Goal: Browse casually: Explore the website without a specific task or goal

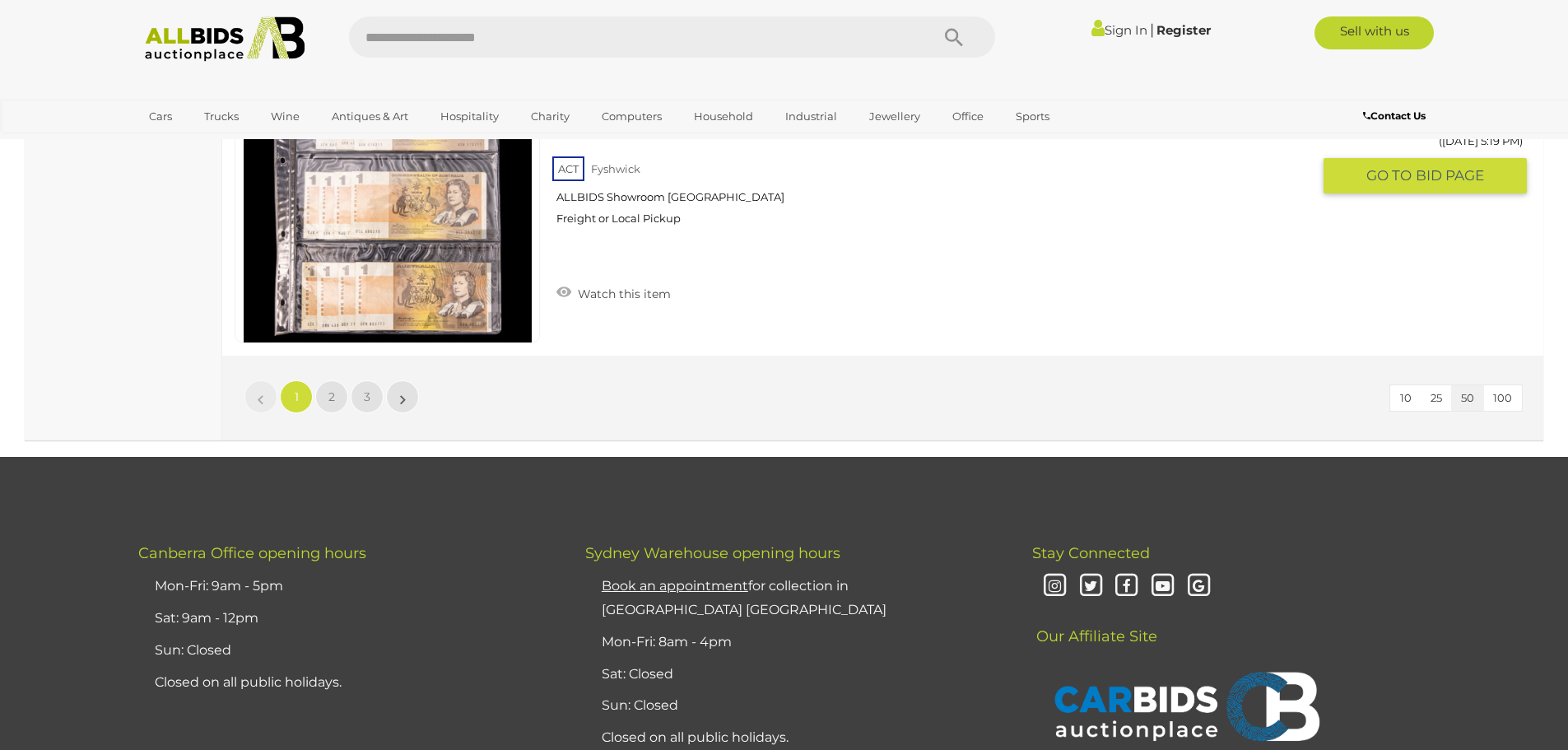
scroll to position [15879, 0]
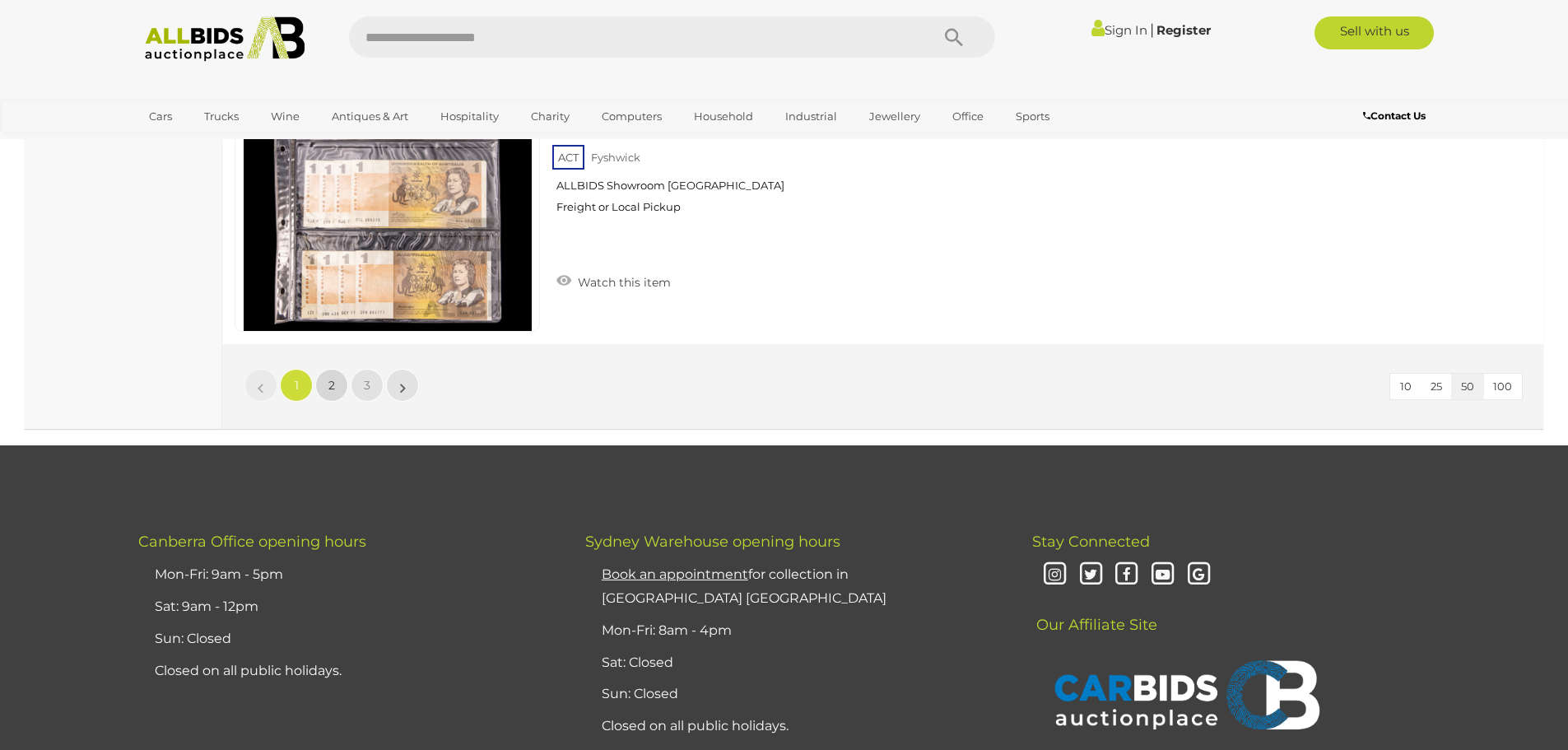
click at [325, 369] on link "2" at bounding box center [331, 384] width 33 height 33
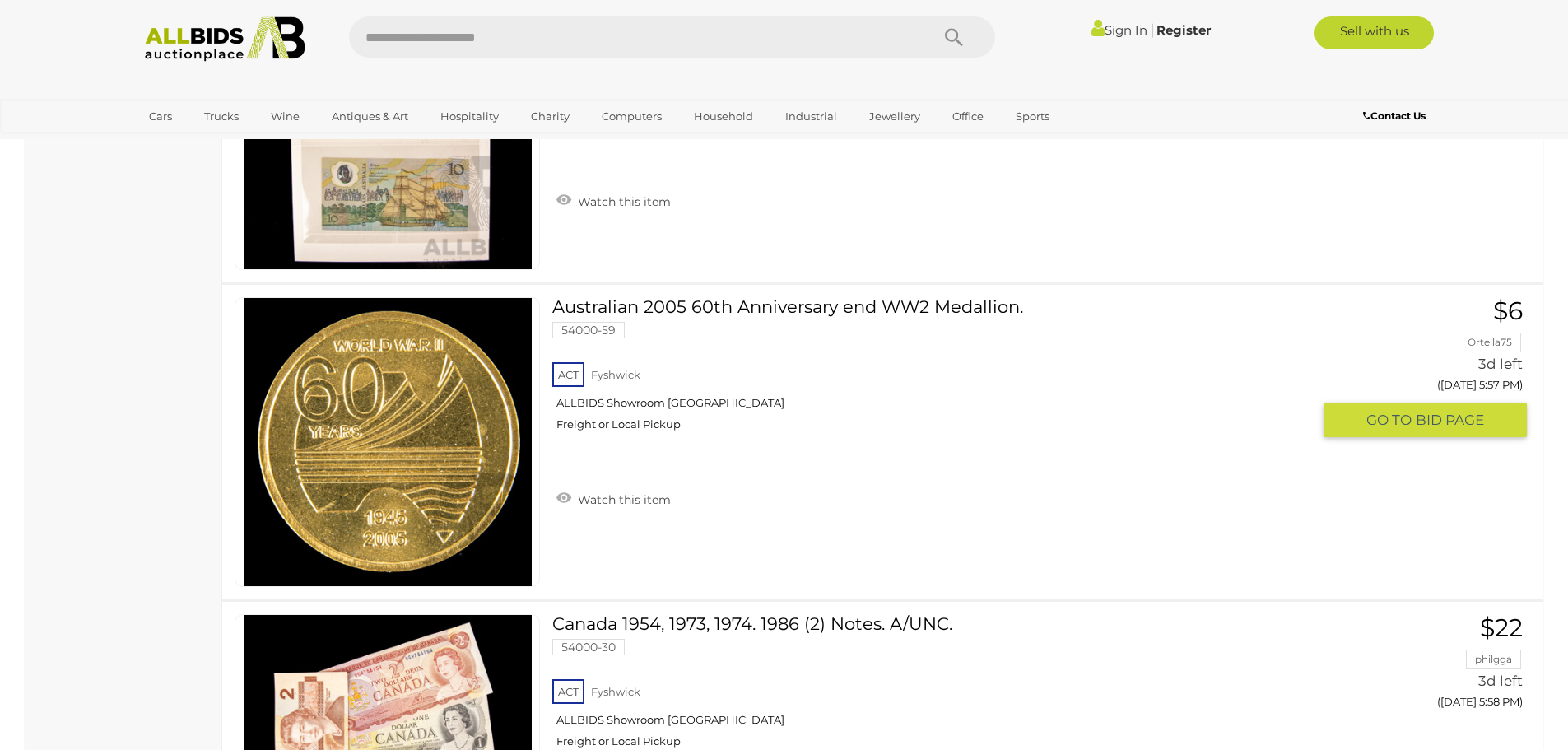
scroll to position [11795, 0]
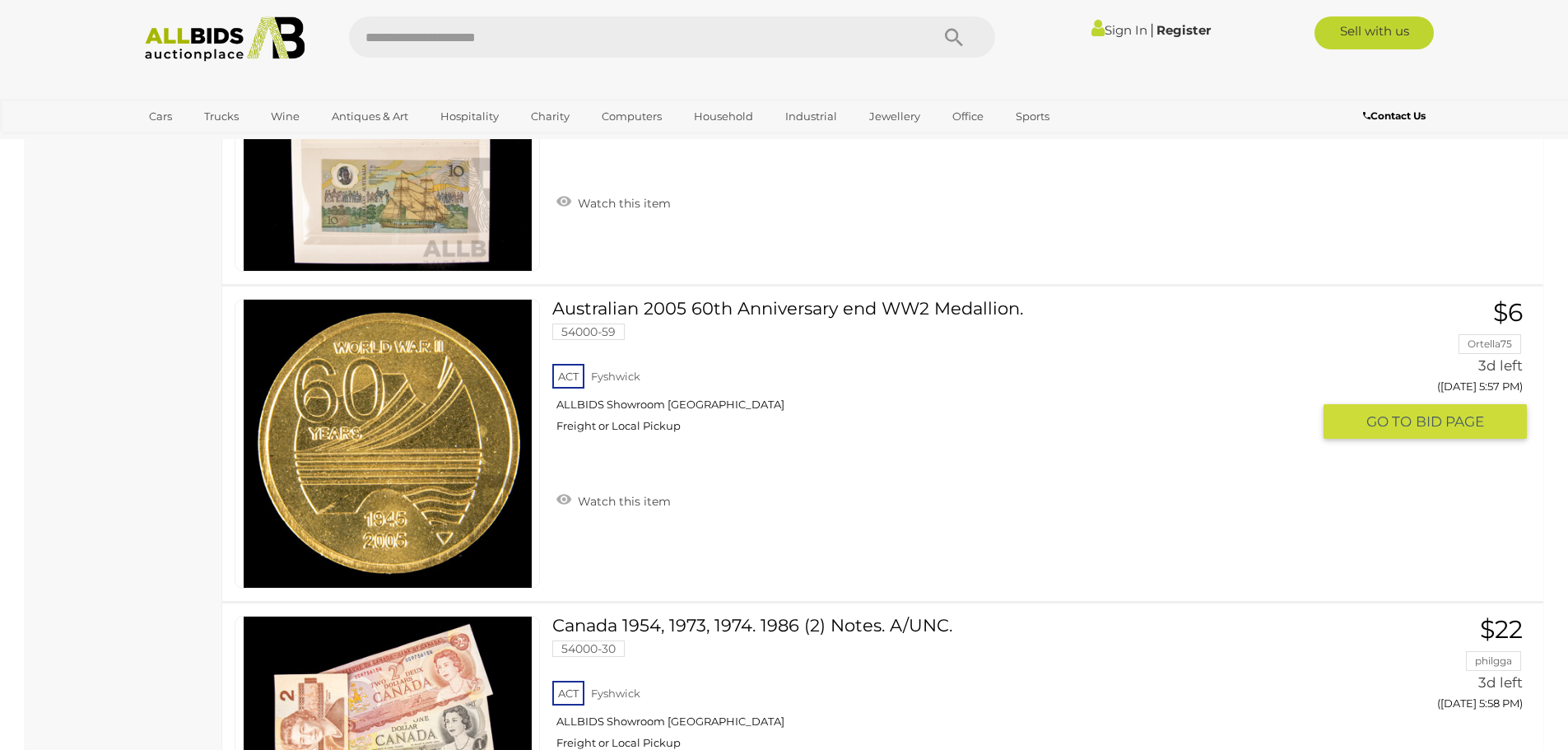
click at [425, 453] on img at bounding box center [388, 443] width 288 height 288
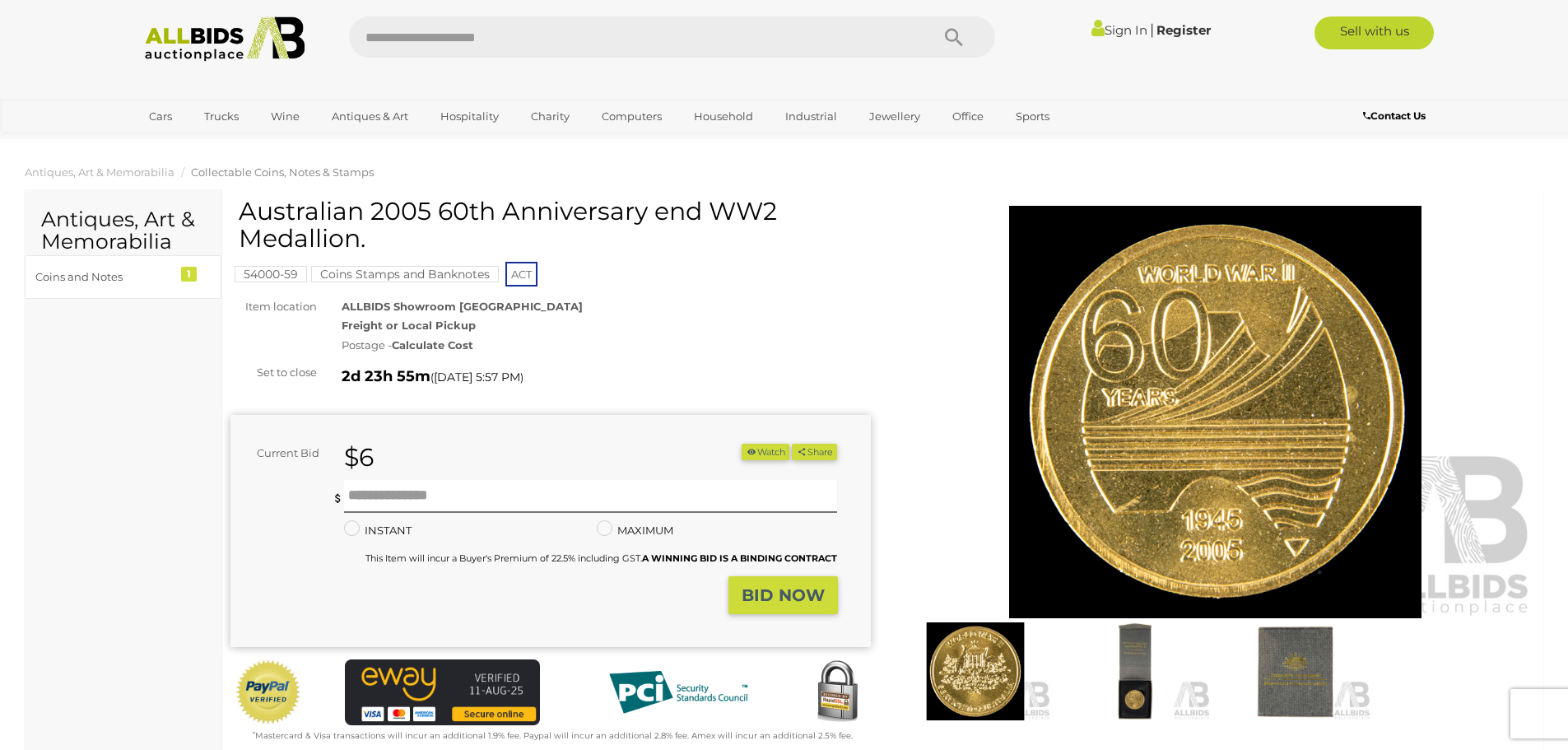
click at [975, 661] on img at bounding box center [975, 671] width 151 height 98
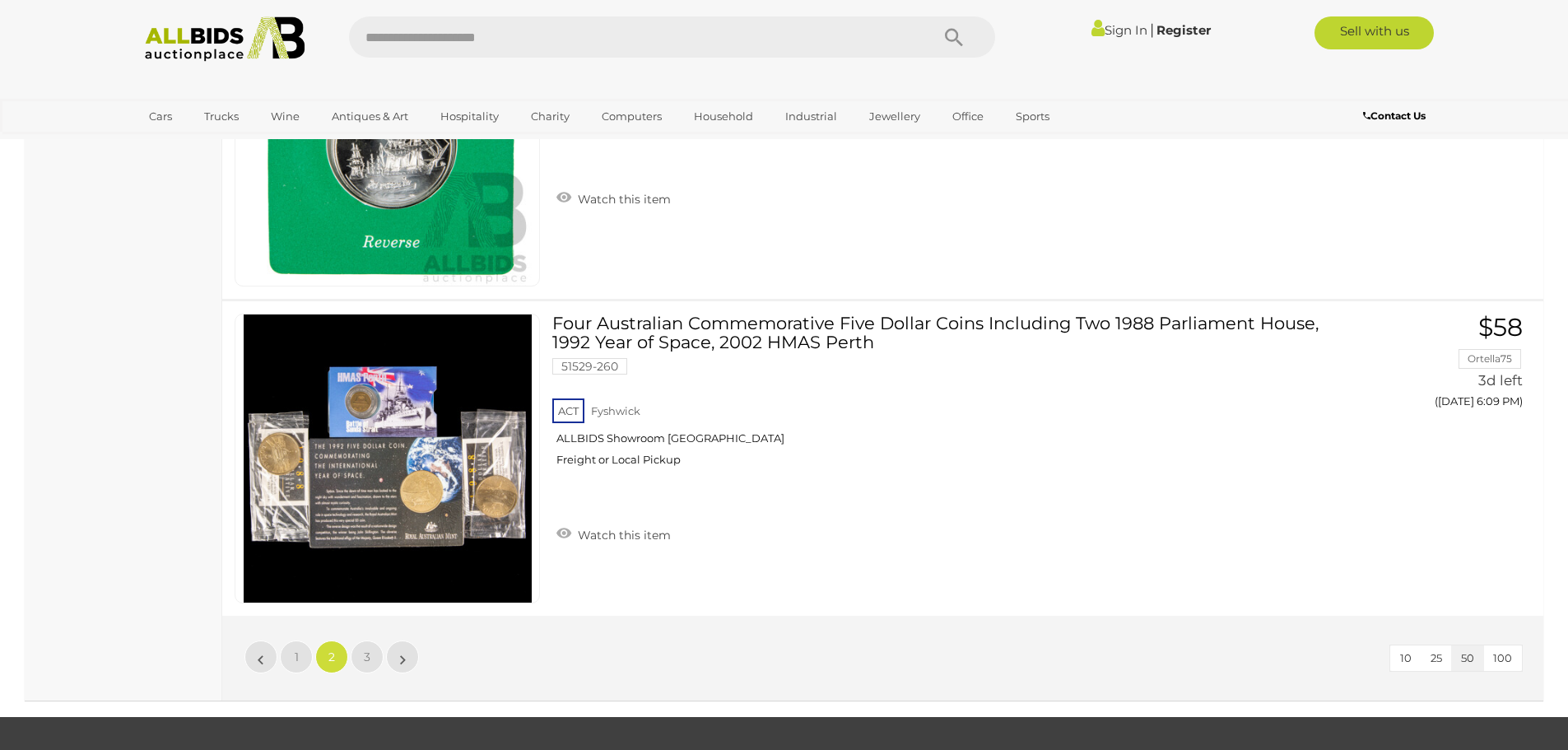
scroll to position [15616, 0]
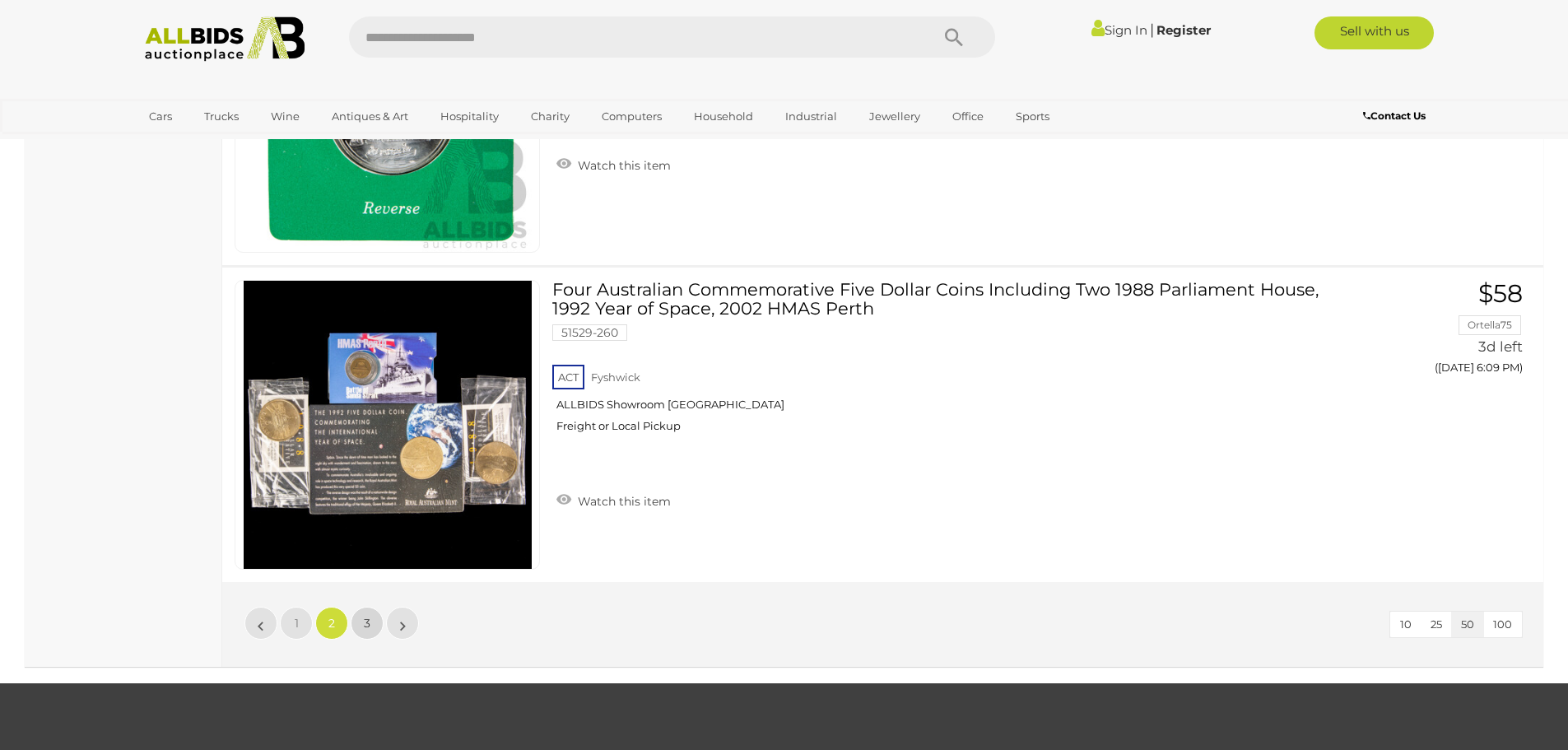
click at [368, 626] on span "3" at bounding box center [367, 623] width 7 height 15
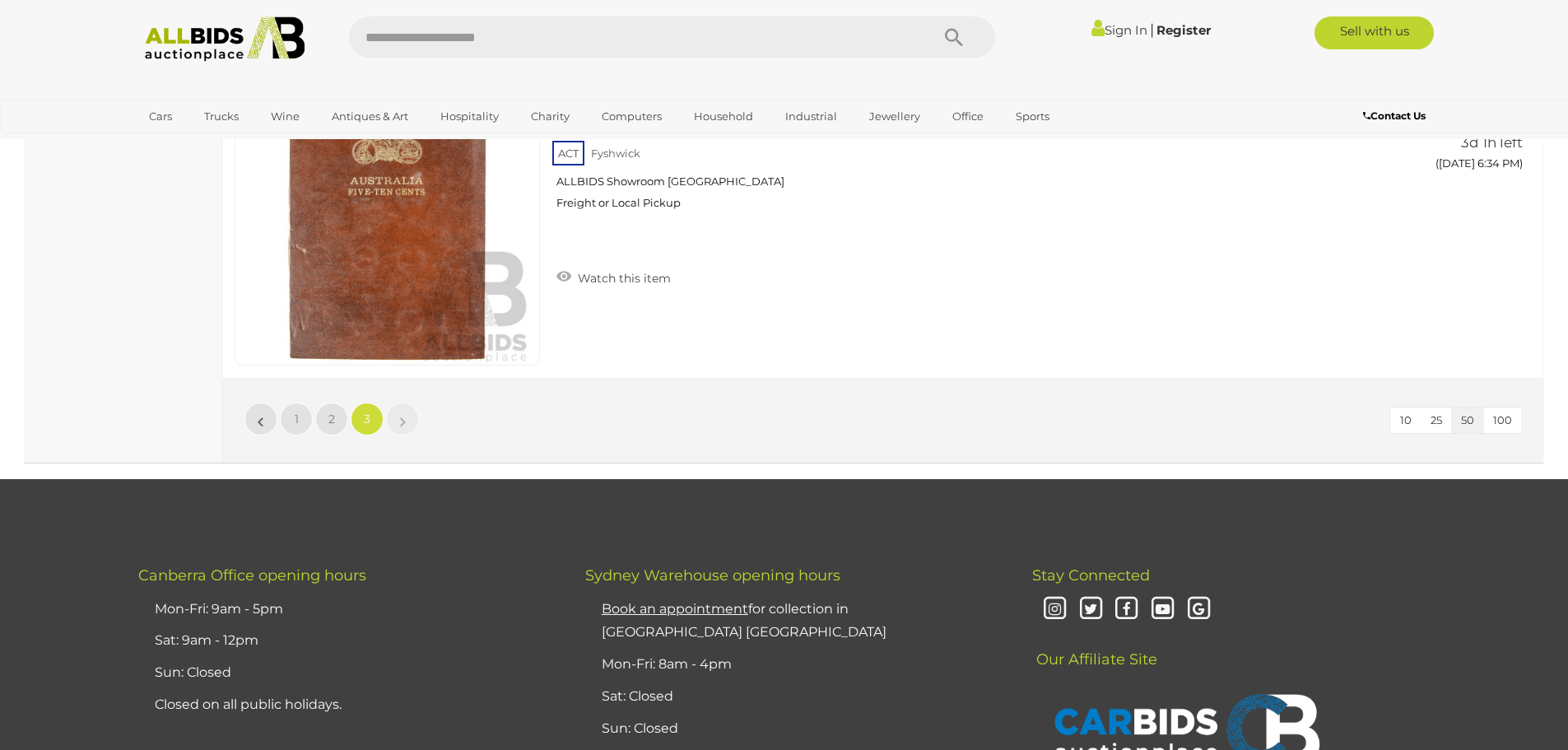
scroll to position [7928, 0]
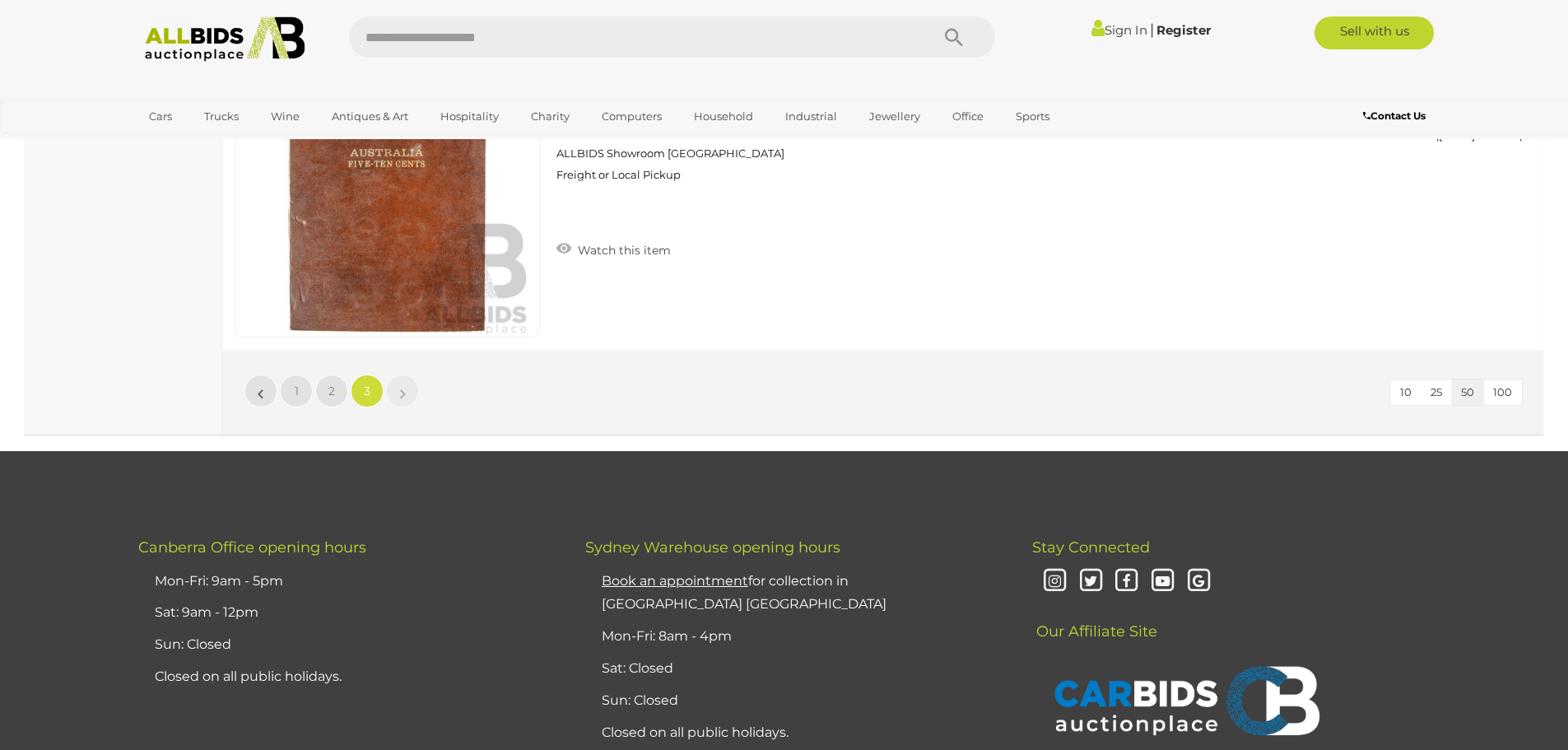
scroll to position [194, 0]
